Goal: Transaction & Acquisition: Purchase product/service

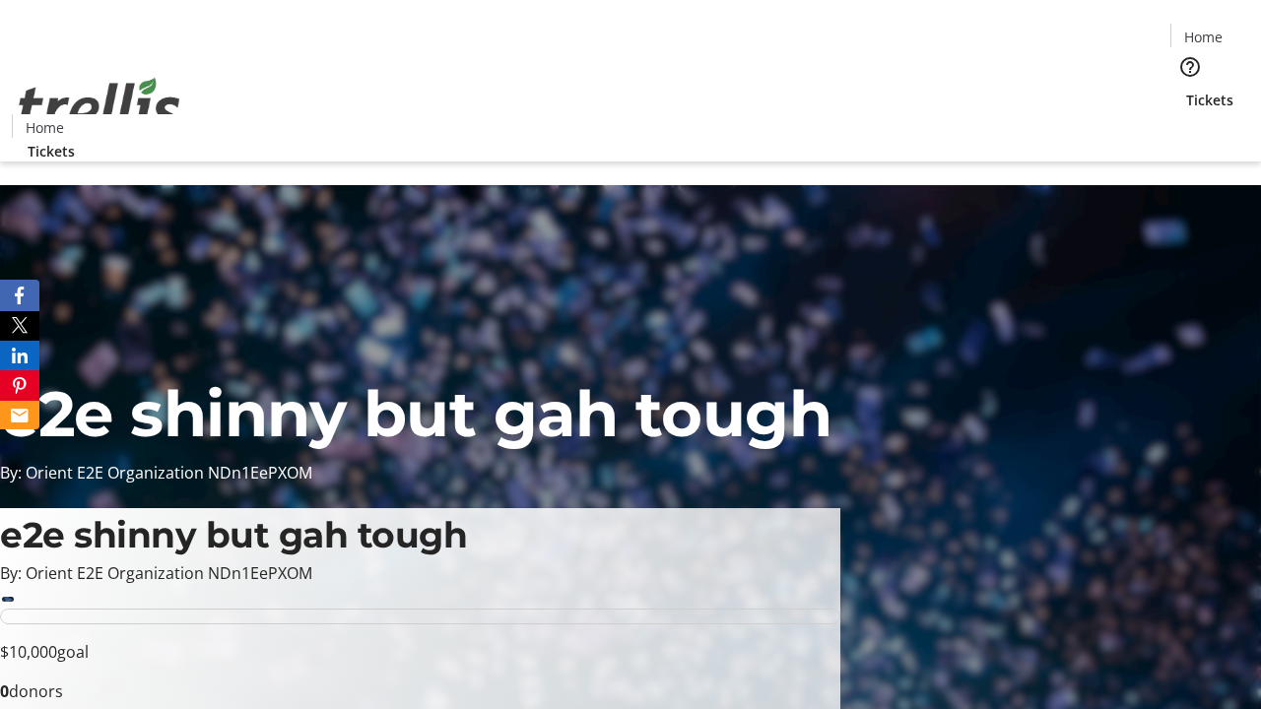
click at [1186, 90] on span "Tickets" at bounding box center [1209, 100] width 47 height 21
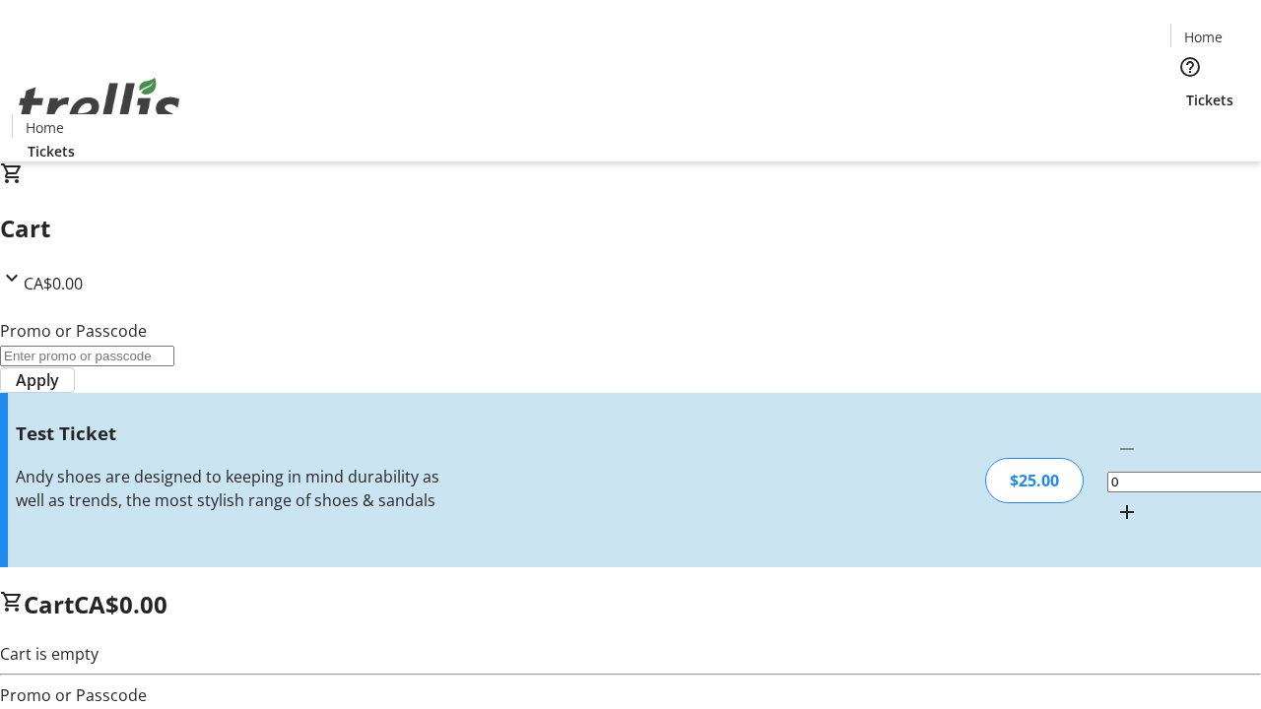
click at [1115, 500] on mat-icon "Increment by one" at bounding box center [1127, 512] width 24 height 24
type input "1"
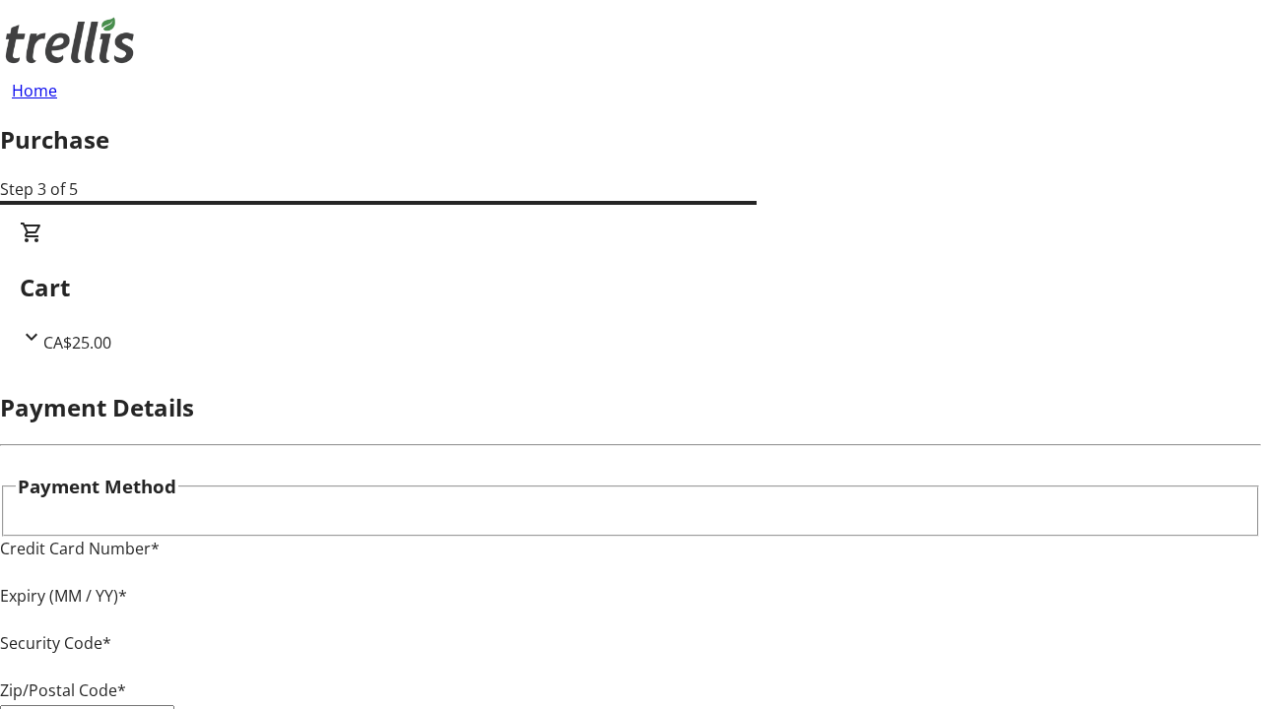
type input "V1Y 0C2"
